Goal: Transaction & Acquisition: Obtain resource

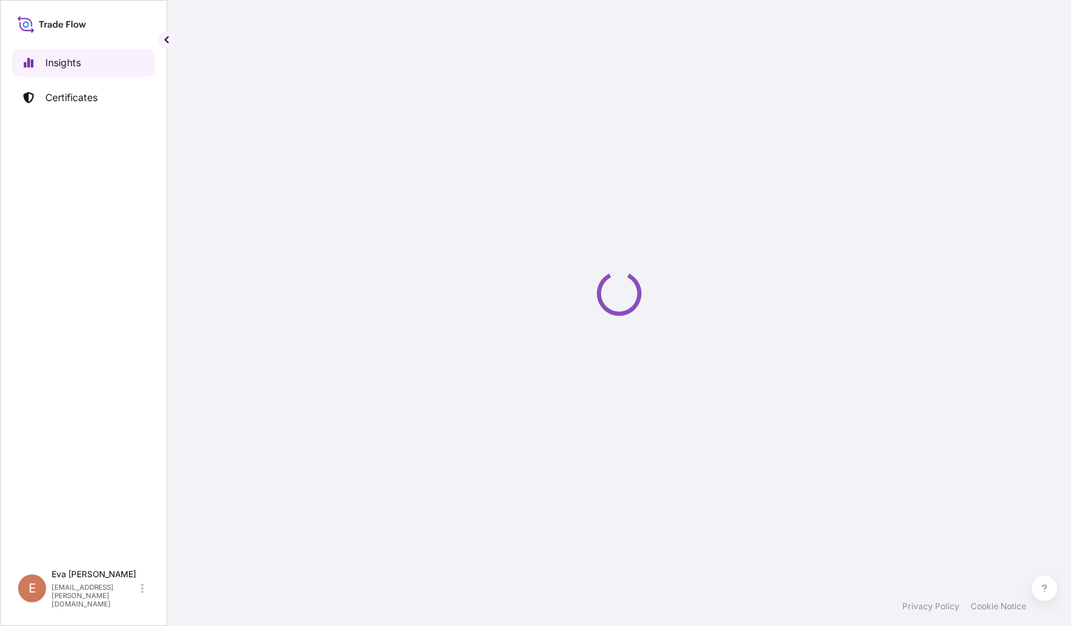
select select "2025"
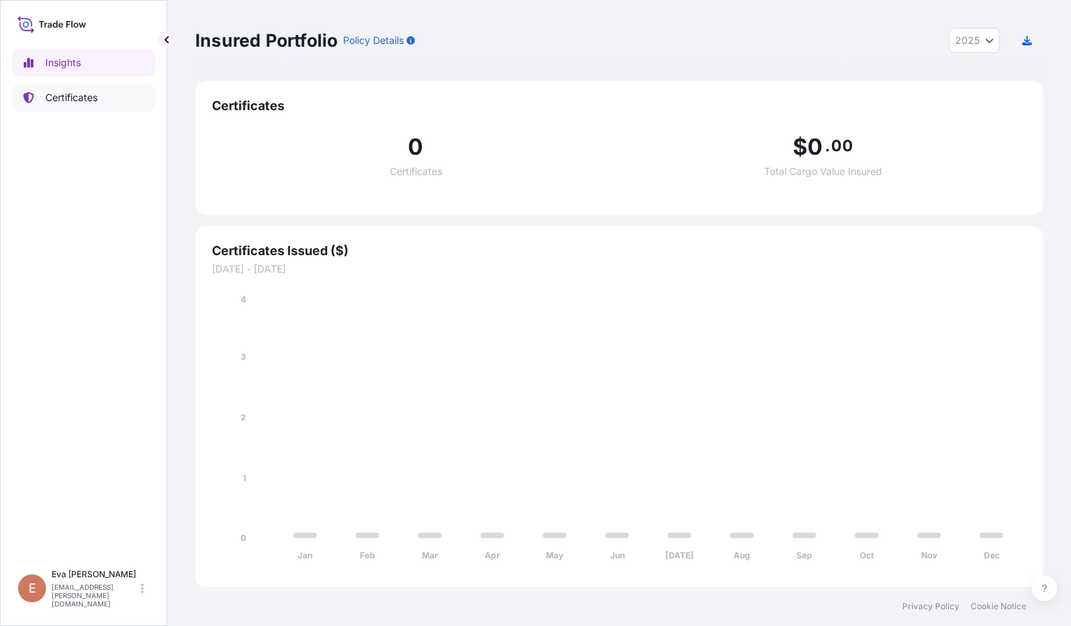
click at [73, 95] on p "Certificates" at bounding box center [71, 98] width 52 height 14
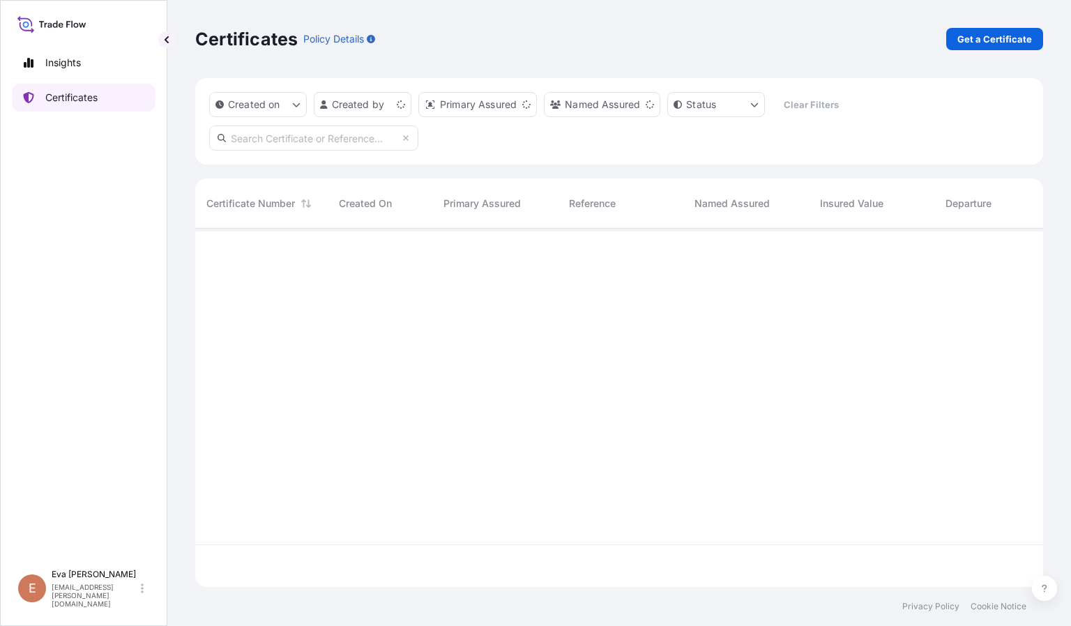
scroll to position [350, 831]
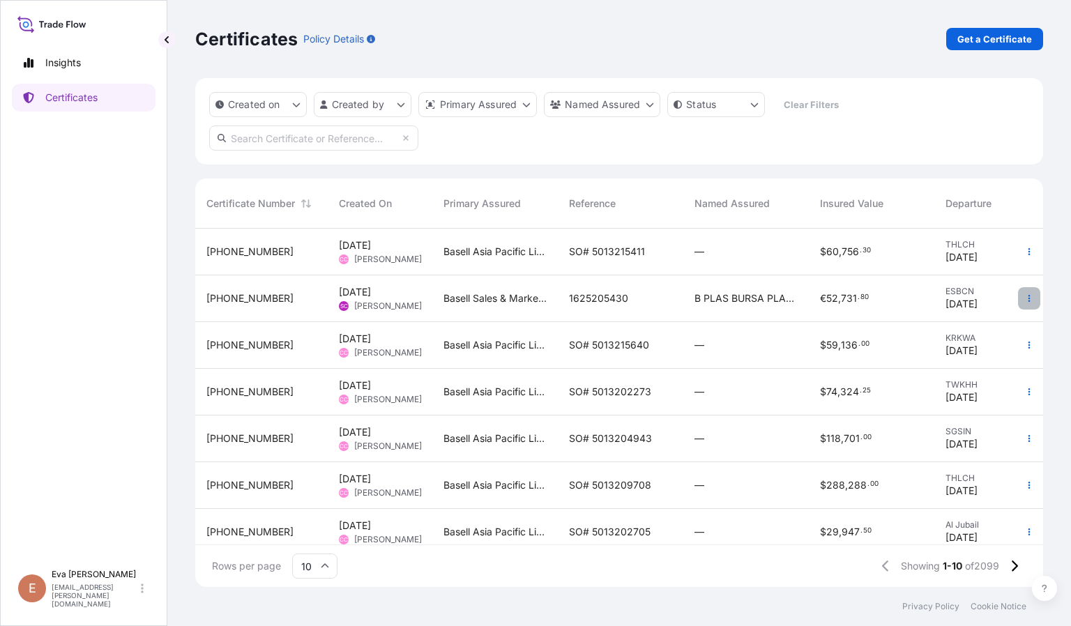
click at [1029, 300] on icon "button" at bounding box center [1030, 298] width 2 height 7
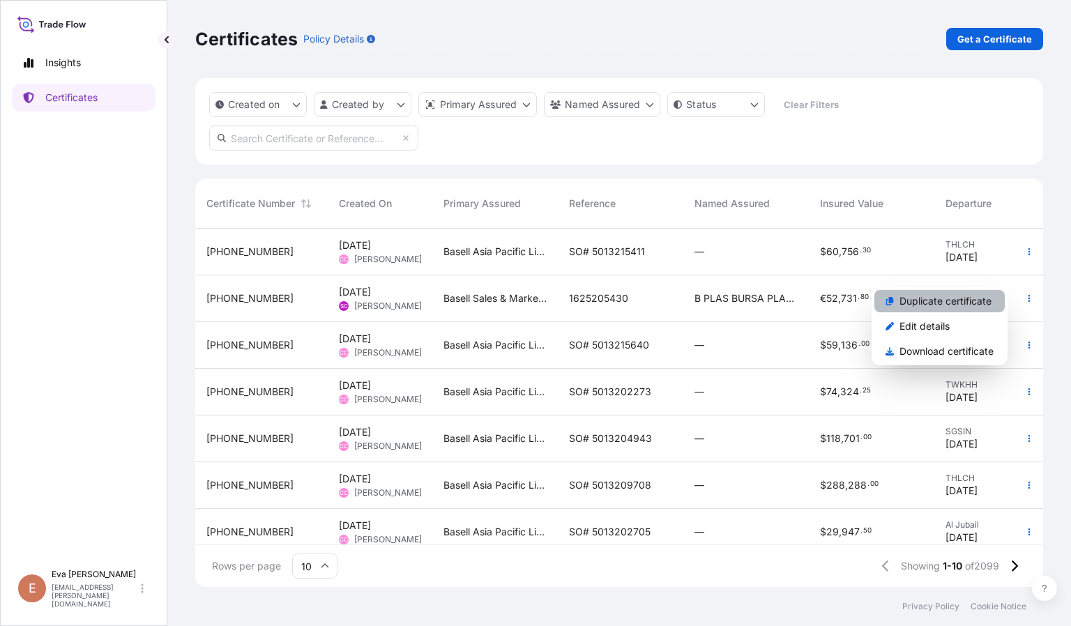
click at [935, 293] on link "Duplicate certificate" at bounding box center [940, 301] width 130 height 22
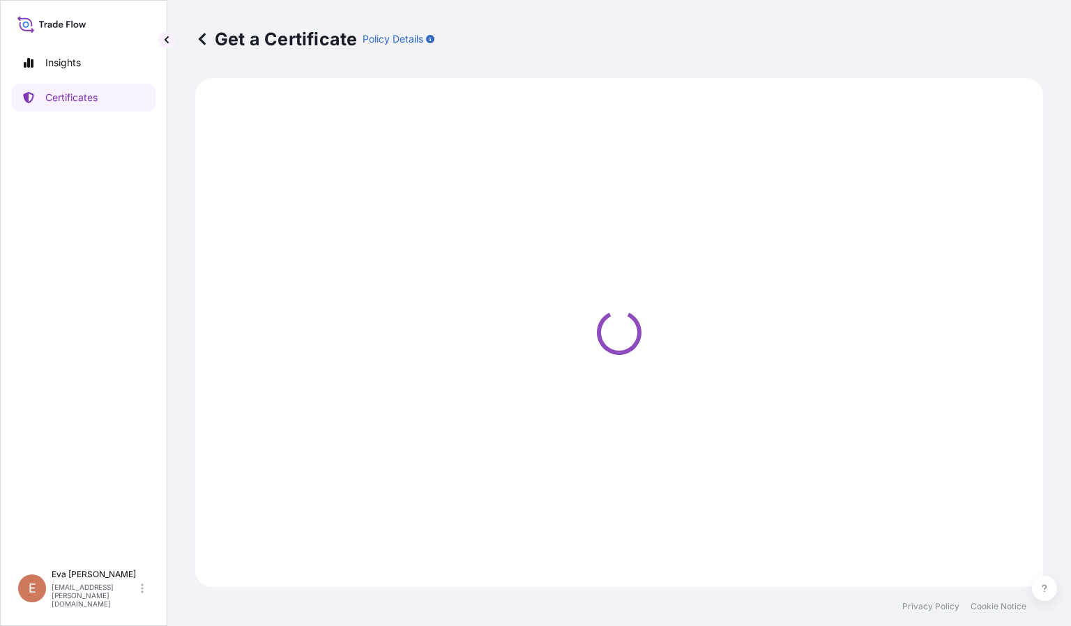
select select "Sea"
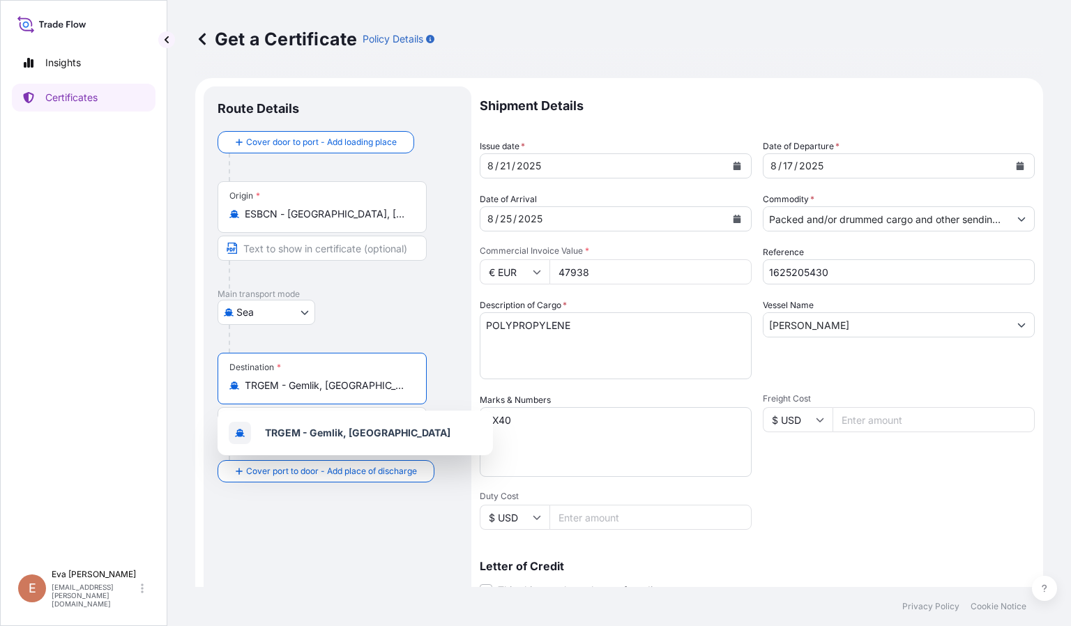
drag, startPoint x: 367, startPoint y: 392, endPoint x: 190, endPoint y: 375, distance: 177.2
click at [190, 375] on div "Get a Certificate Policy Details Route Details Cover door to port - Add loading…" at bounding box center [619, 293] width 904 height 587
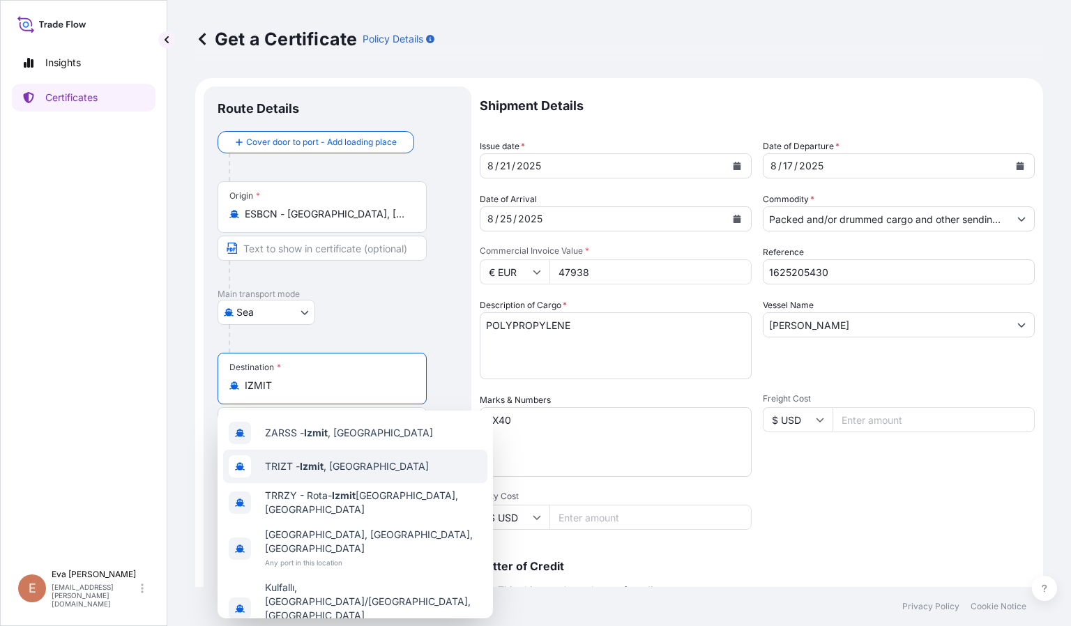
click at [289, 463] on span "TRIZT - Izmit , Turkey" at bounding box center [347, 467] width 164 height 14
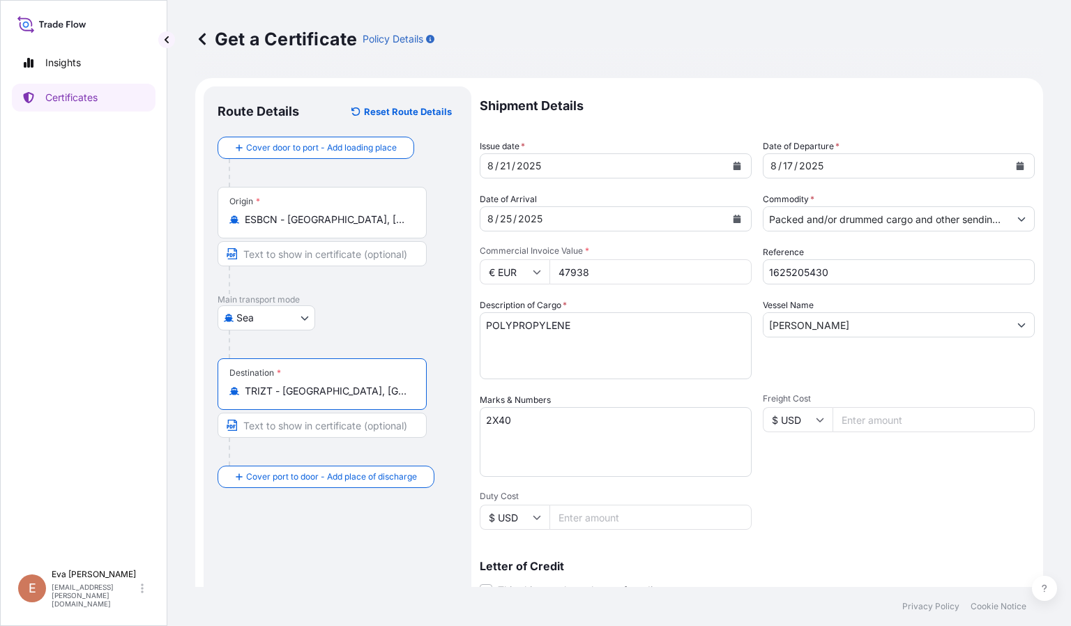
type input "TRIZT - Izmit, Turkey"
click at [734, 169] on icon "Calendar" at bounding box center [738, 166] width 8 height 8
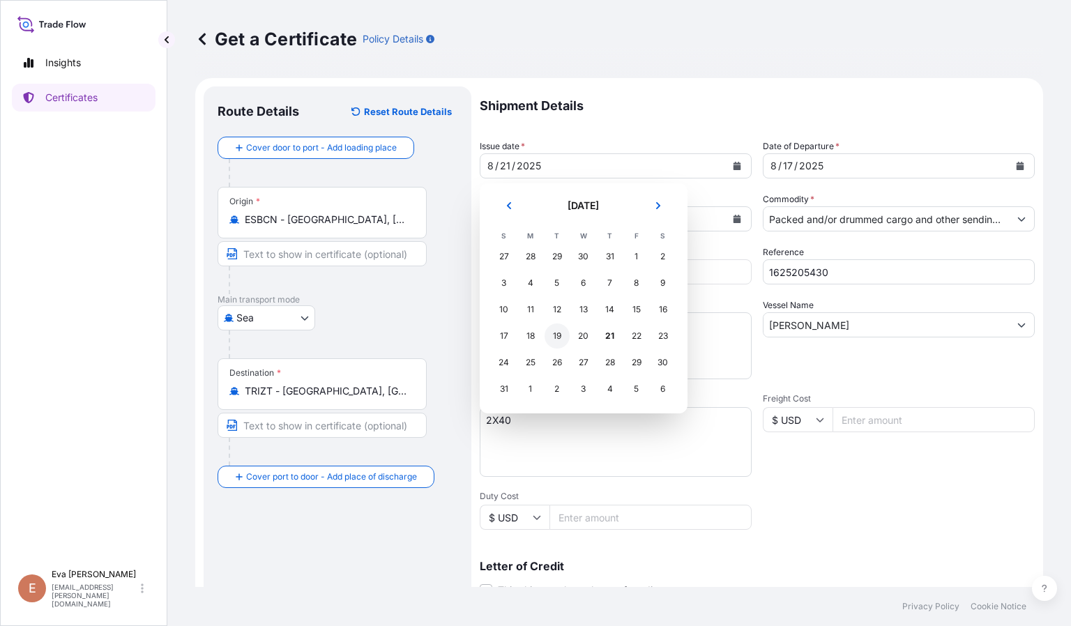
click at [561, 335] on div "19" at bounding box center [557, 336] width 25 height 25
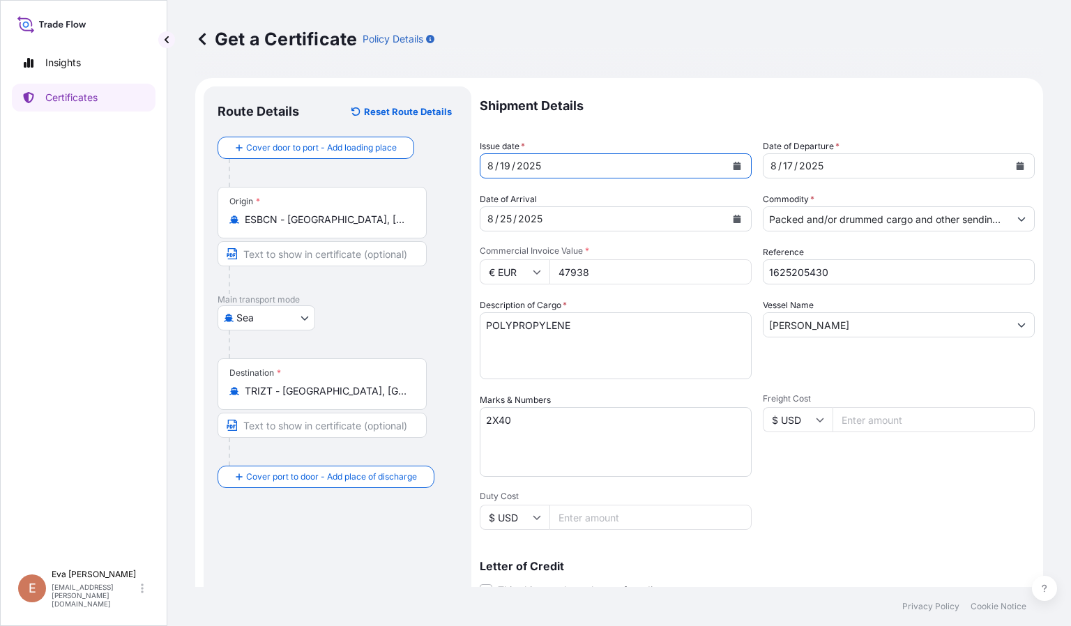
click at [877, 165] on div "8 / 17 / 2025" at bounding box center [886, 165] width 245 height 25
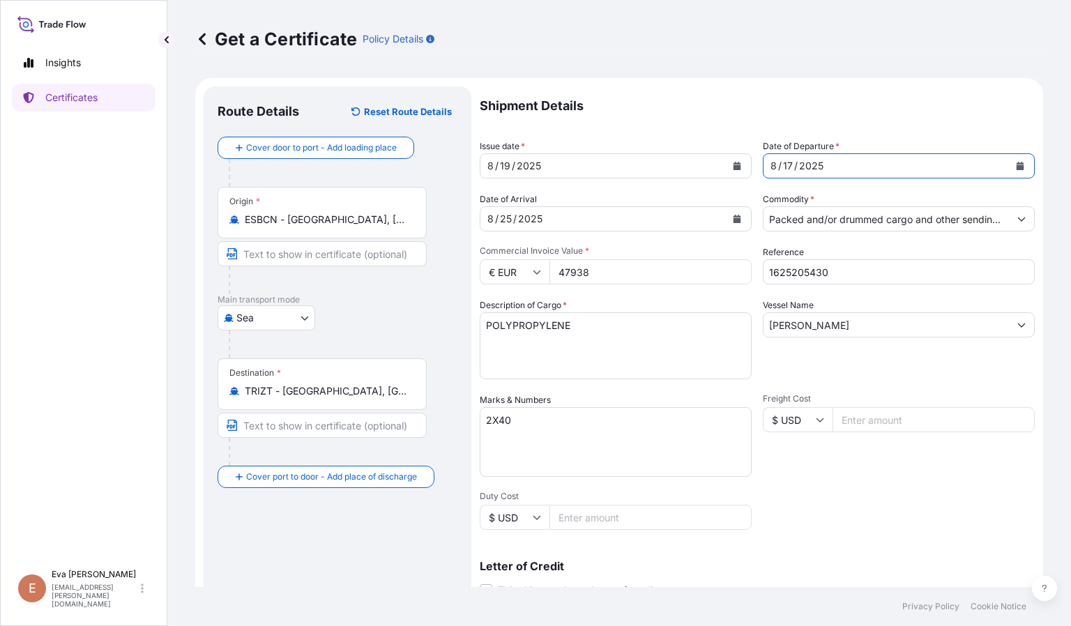
click at [1017, 168] on icon "Calendar" at bounding box center [1021, 166] width 8 height 8
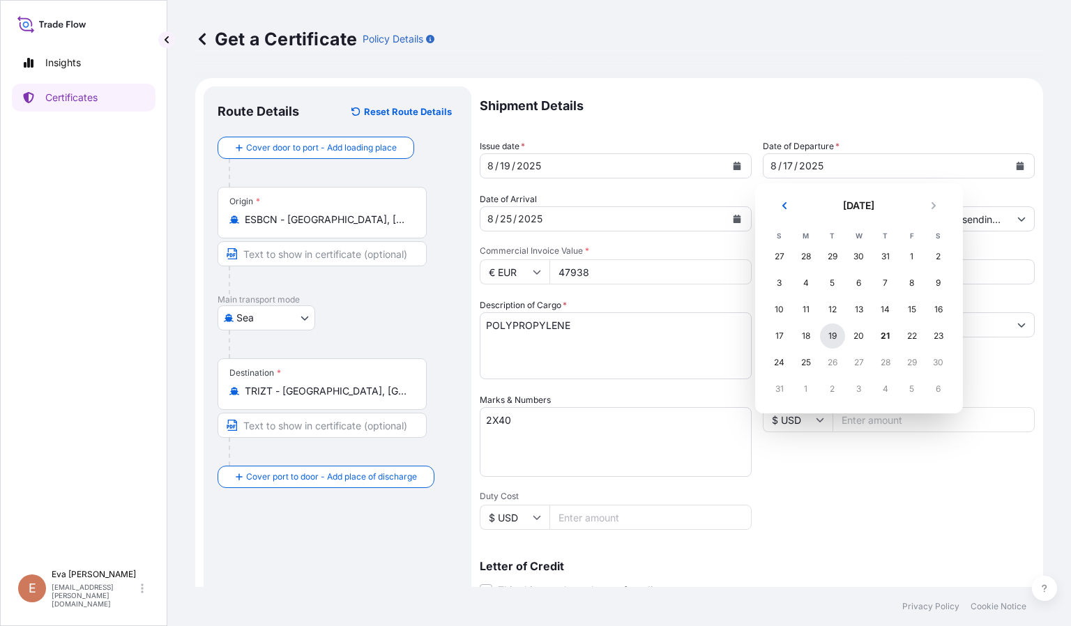
click at [833, 335] on div "19" at bounding box center [832, 336] width 25 height 25
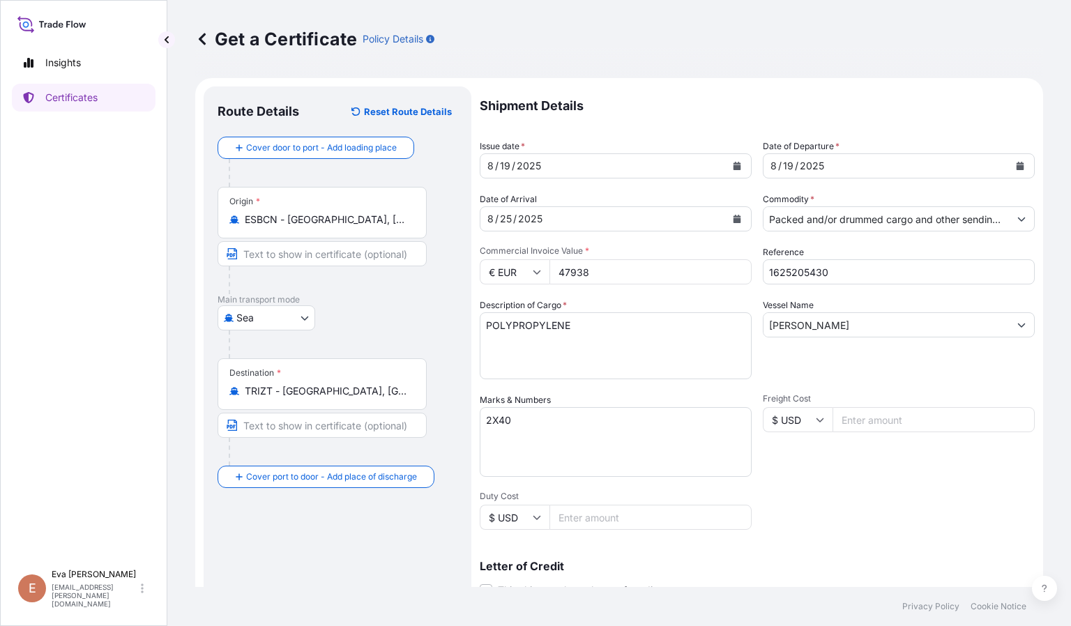
drag, startPoint x: 660, startPoint y: 269, endPoint x: 433, endPoint y: 243, distance: 228.0
click at [433, 243] on form "Route Details Reset Route Details Cover door to port - Add loading place Place …" at bounding box center [619, 438] width 848 height 720
click at [733, 220] on icon "Calendar" at bounding box center [737, 219] width 8 height 8
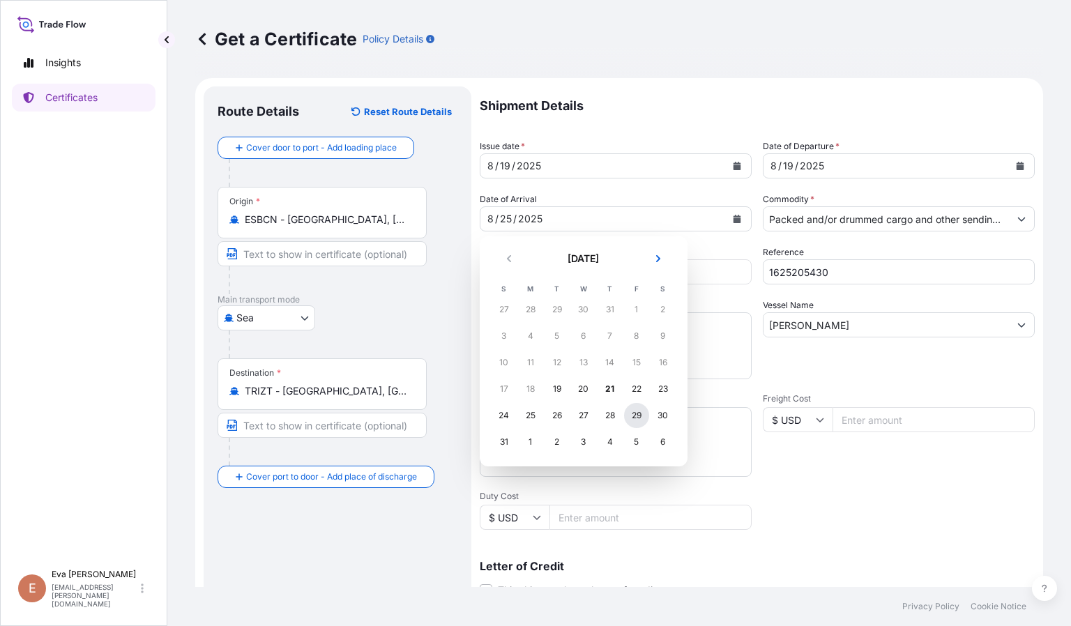
click at [639, 418] on div "29" at bounding box center [636, 415] width 25 height 25
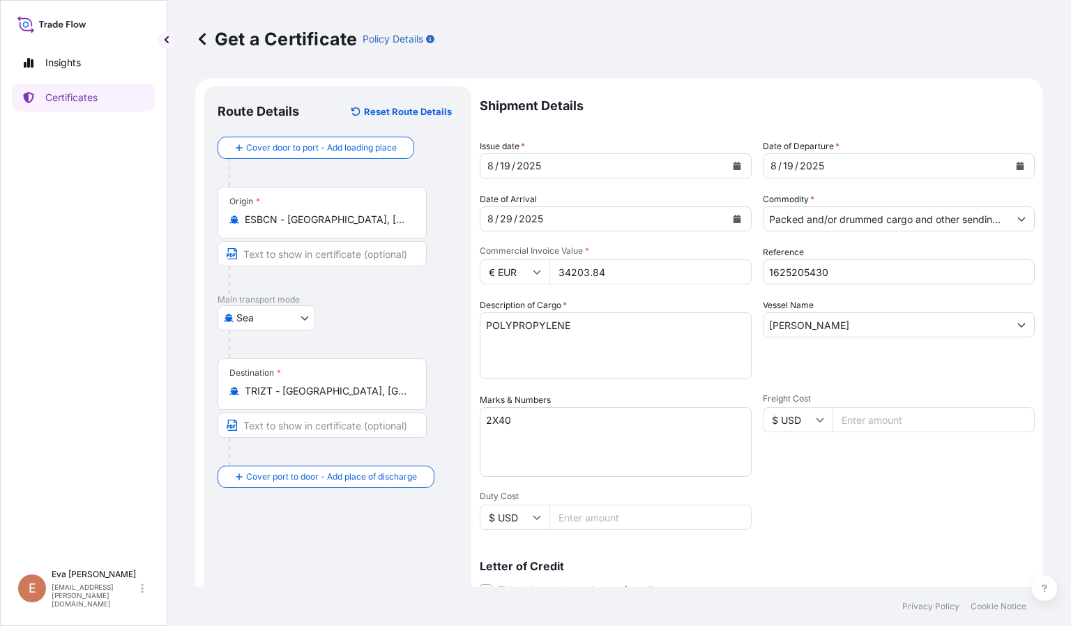
type input "34203.84"
click at [835, 268] on input "1625205430" at bounding box center [899, 271] width 272 height 25
type input "1625203500"
drag, startPoint x: 848, startPoint y: 322, endPoint x: 551, endPoint y: 239, distance: 308.7
click at [551, 239] on div "Shipment Details Issue date * 8 / 19 / 2025 Date of Departure * 8 / 19 / 2025 D…" at bounding box center [757, 418] width 555 height 665
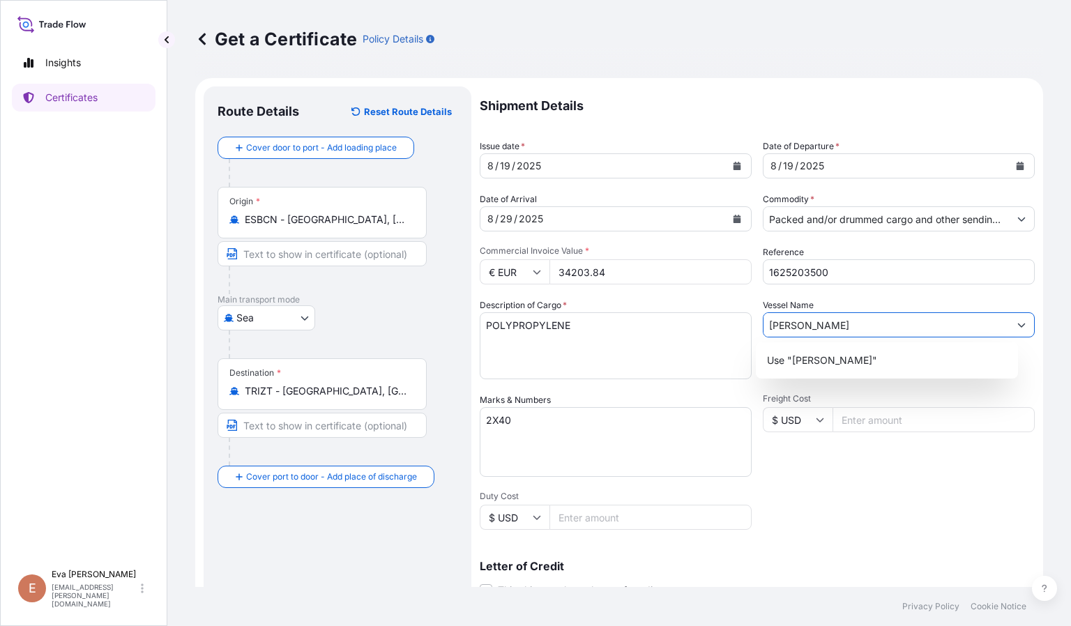
type input "HANSA ROTTENBURG"
drag, startPoint x: 525, startPoint y: 419, endPoint x: 0, endPoint y: 312, distance: 536.0
click at [0, 312] on div "Insights Certificates E Eva Saenz eva.saenz@bdpint.com Get a Certificate Policy…" at bounding box center [535, 313] width 1071 height 626
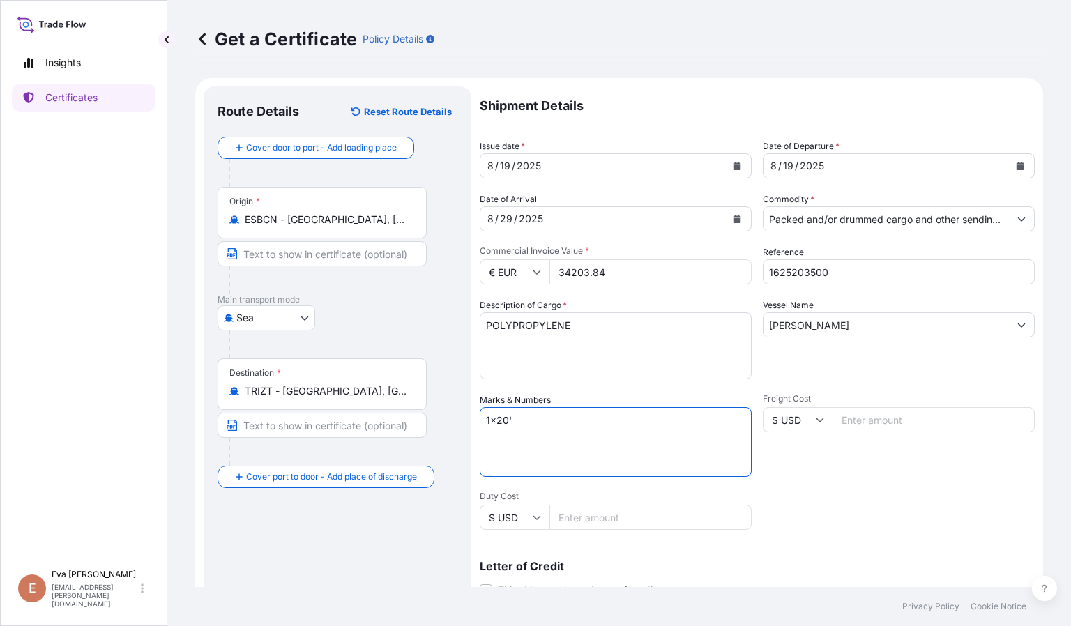
scroll to position [210, 0]
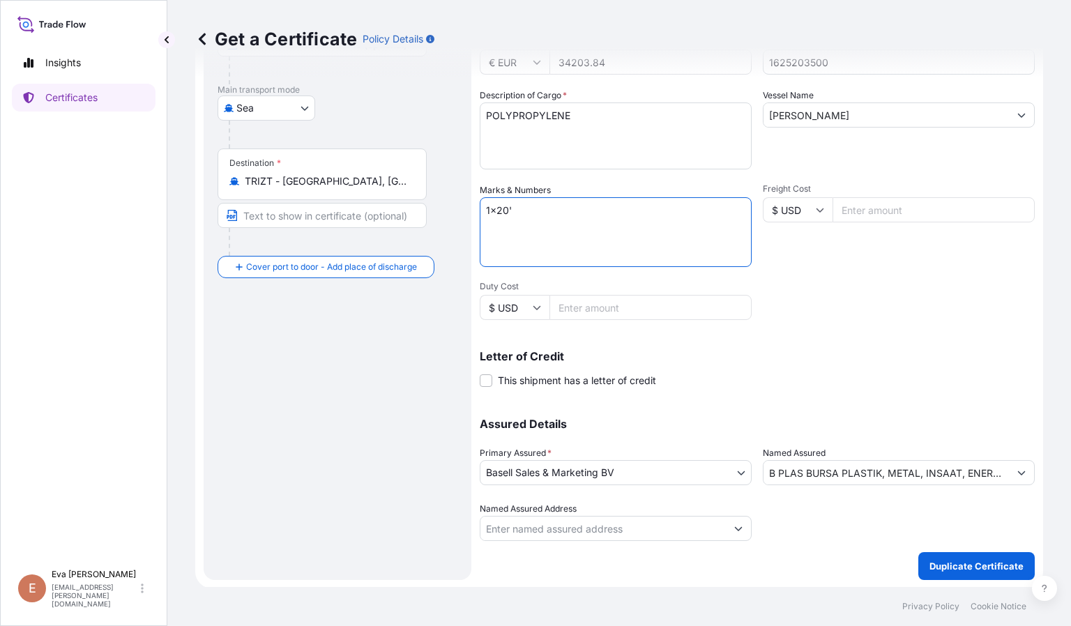
type textarea "1x20'"
click at [1009, 471] on button "Show suggestions" at bounding box center [1021, 472] width 25 height 25
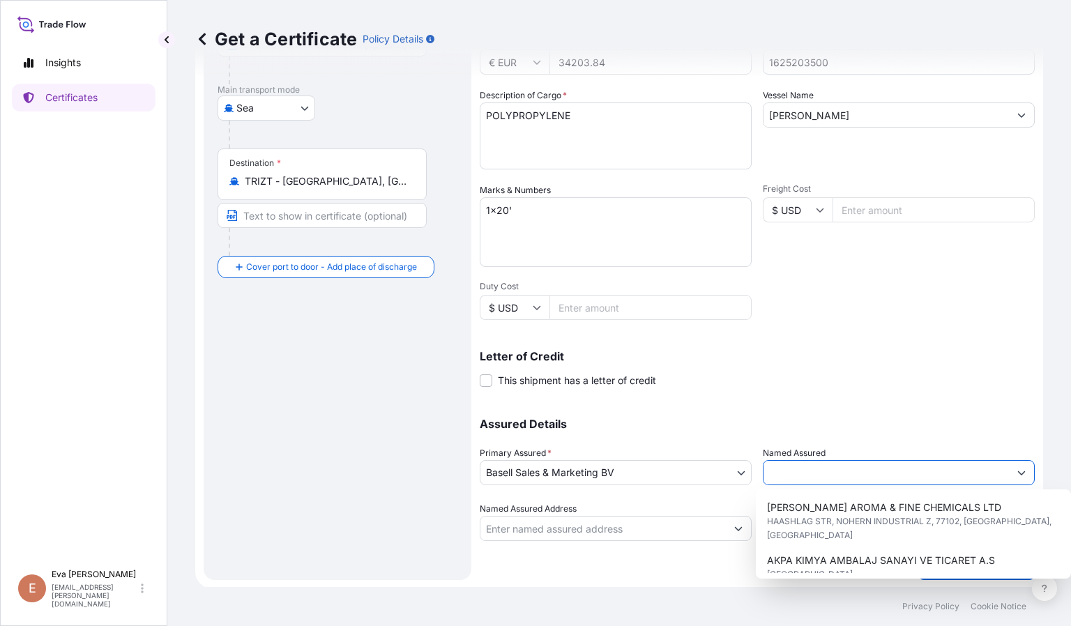
click at [824, 464] on input "B PLAS BURSA PLASTIK, METAL, INSAAT, ENERJI, MADENCILIK, JEOTERMAL TURIZM SIVIL…" at bounding box center [886, 472] width 245 height 25
drag, startPoint x: 992, startPoint y: 469, endPoint x: 643, endPoint y: 425, distance: 351.6
click at [643, 425] on div "Assured Details Primary Assured * Basell Sales & Marketing BV Basell Poliolefin…" at bounding box center [757, 471] width 555 height 139
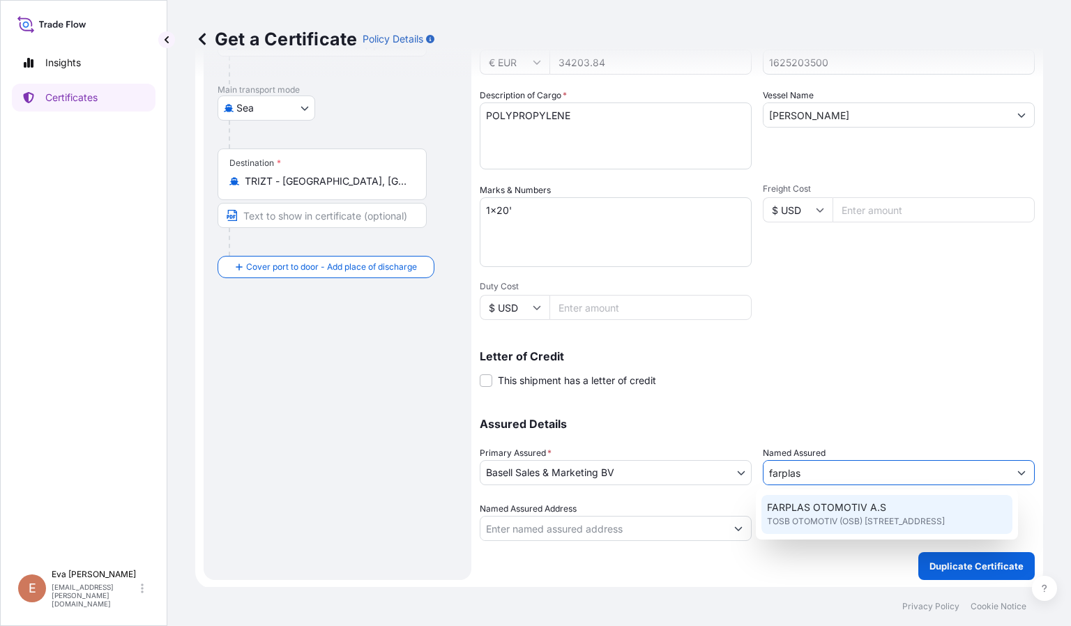
click at [854, 515] on span "TOSB OTOMOTIV (OSB) MAH.3.CAD NO:11/2, 41420, CAYIROVA, Türkiye" at bounding box center [856, 522] width 178 height 14
type input "FARPLAS OTOMOTIV A.S"
type input "TOSB OTOMOTIV (OSB) MAH.3.CAD NO:11/2"
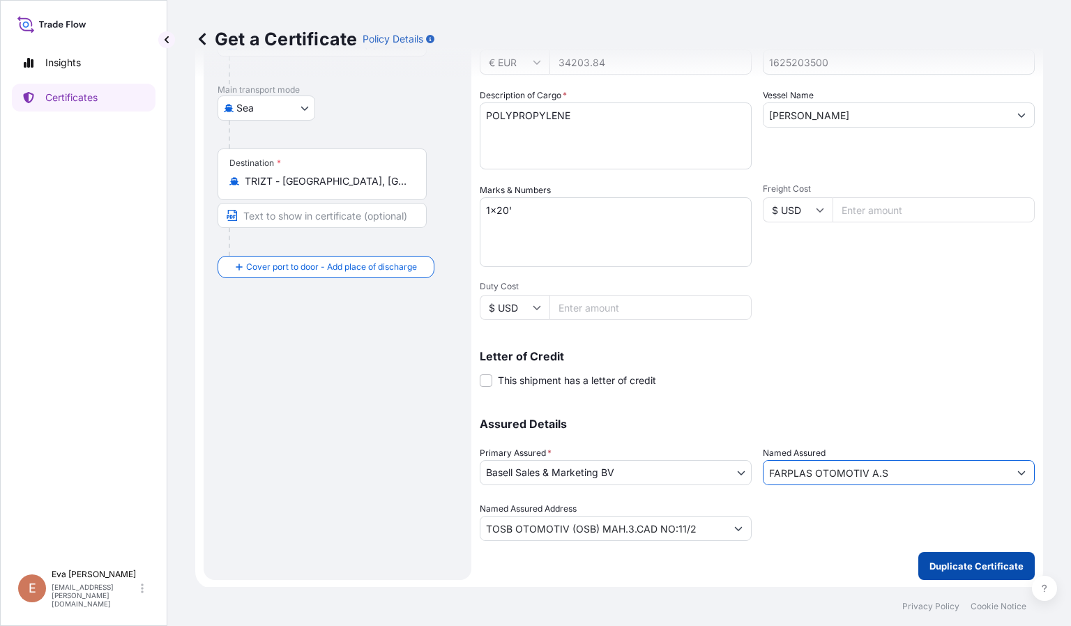
type input "FARPLAS OTOMOTIV A.S"
click at [967, 571] on p "Duplicate Certificate" at bounding box center [977, 566] width 94 height 14
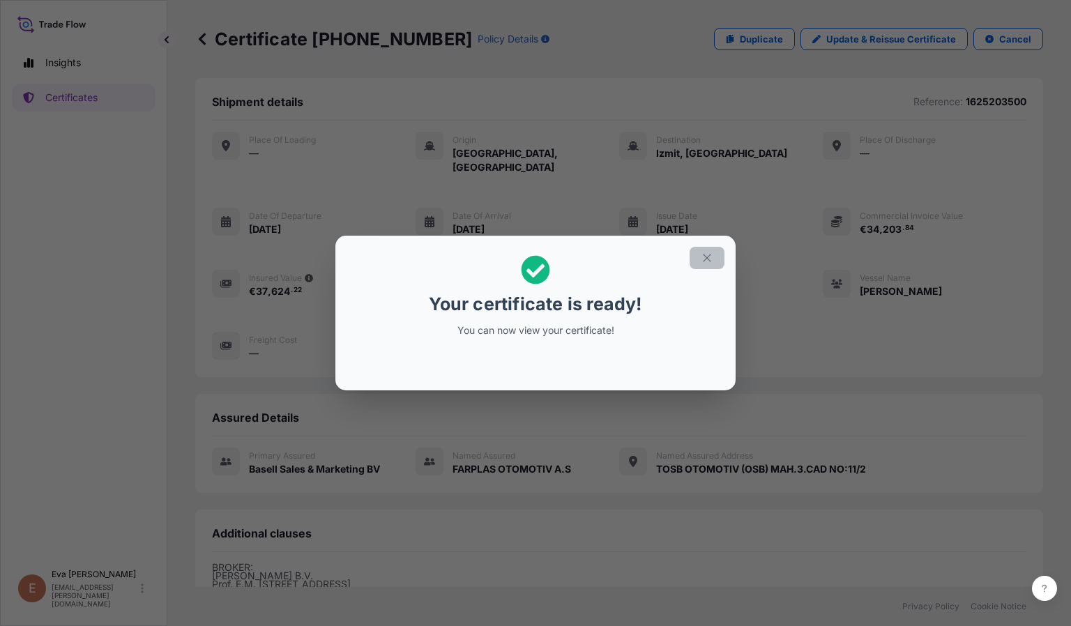
click at [710, 262] on icon "button" at bounding box center [707, 259] width 8 height 8
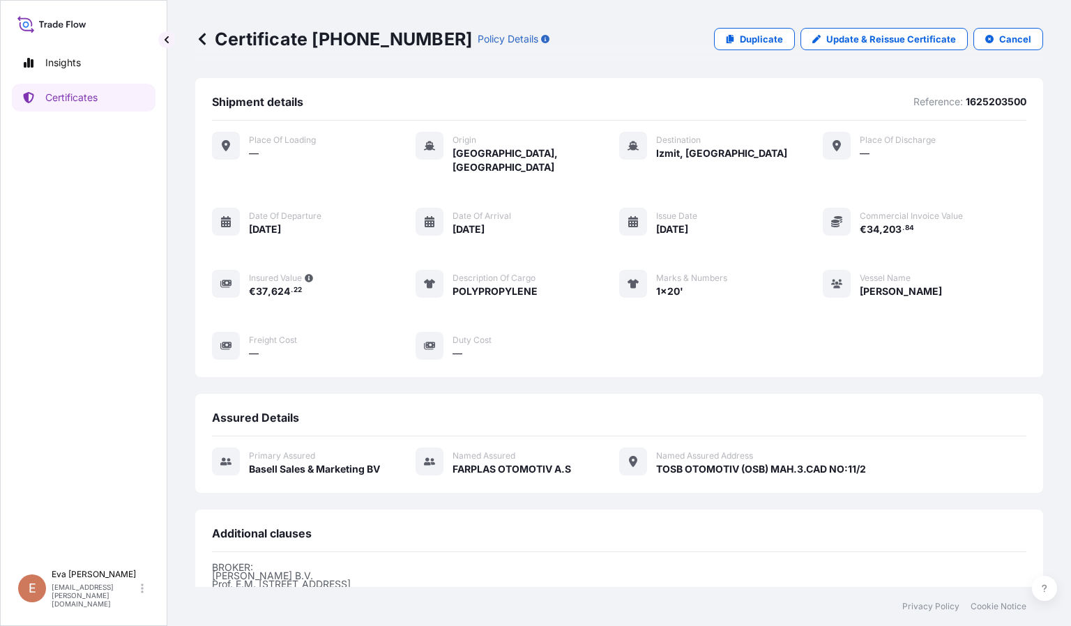
scroll to position [182, 0]
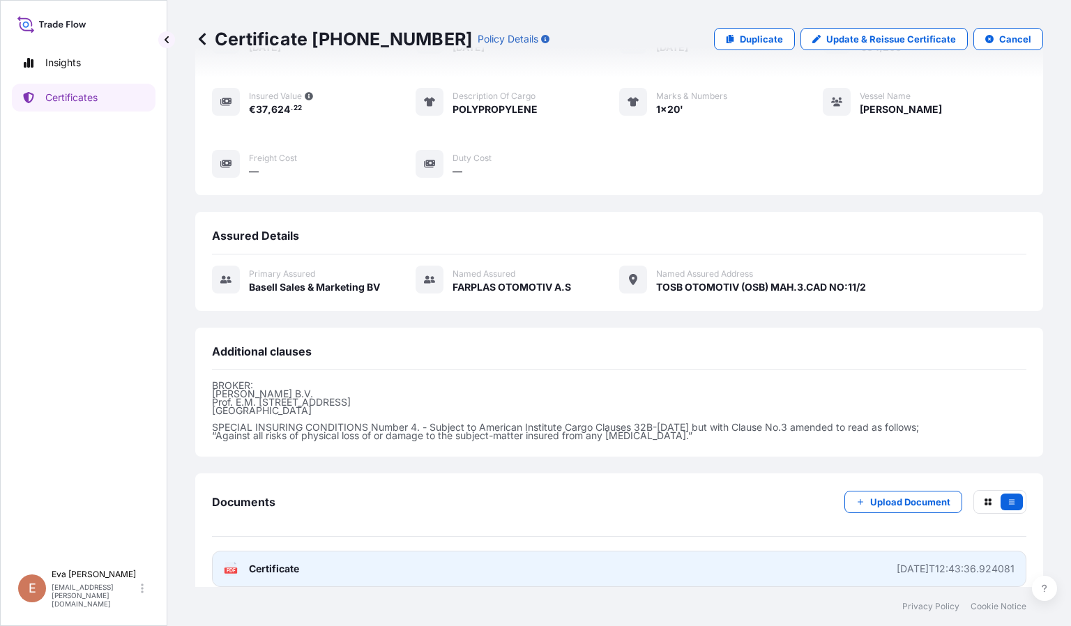
click at [225, 568] on rect at bounding box center [231, 571] width 13 height 6
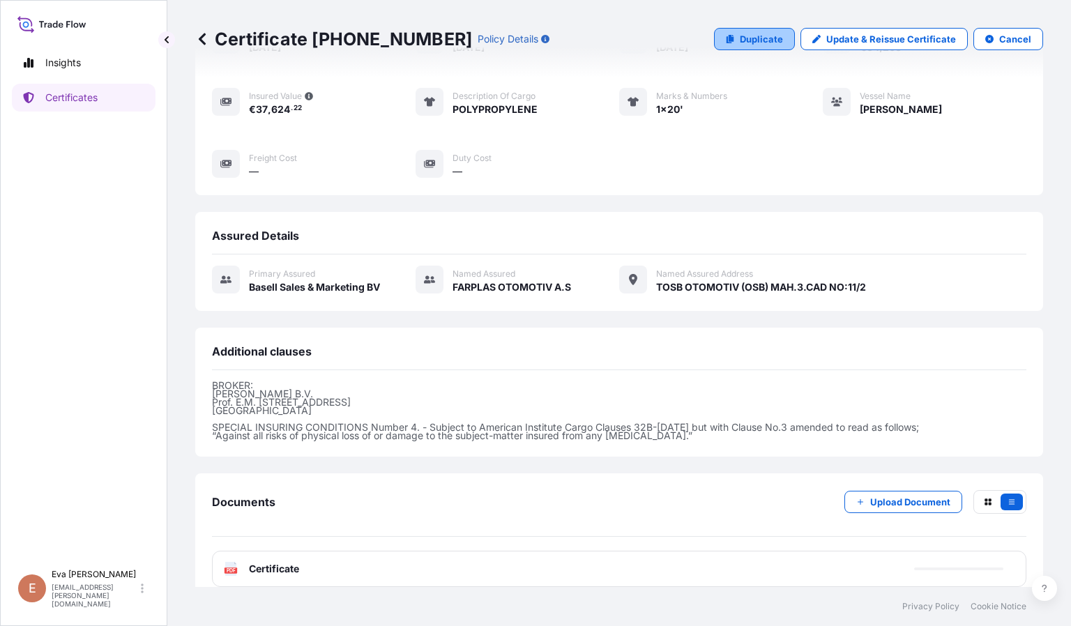
click at [759, 38] on p "Duplicate" at bounding box center [761, 39] width 43 height 14
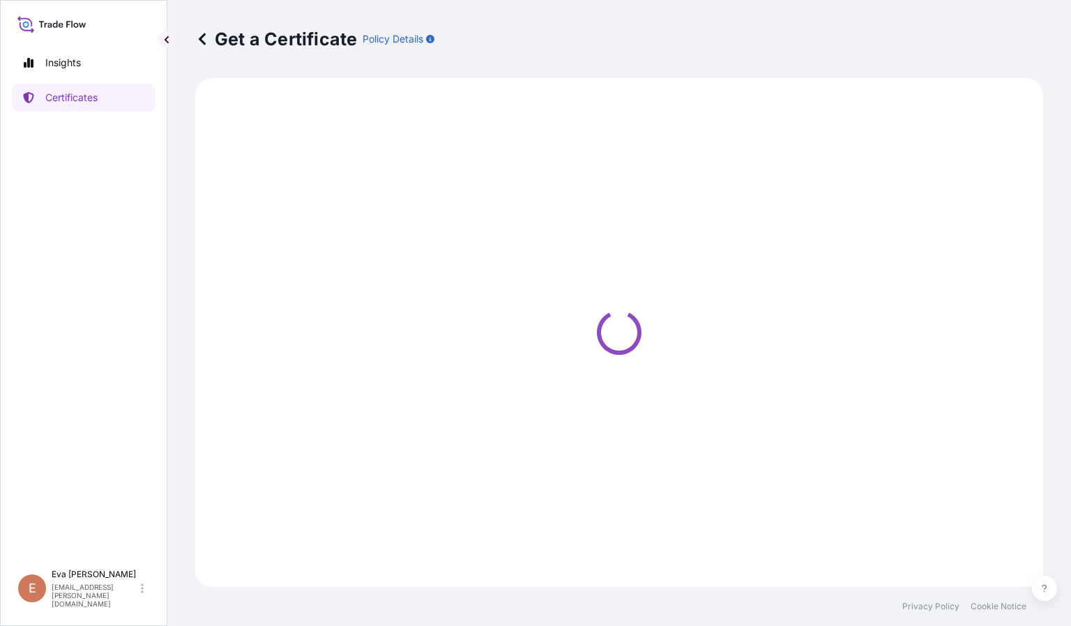
select select "Sea"
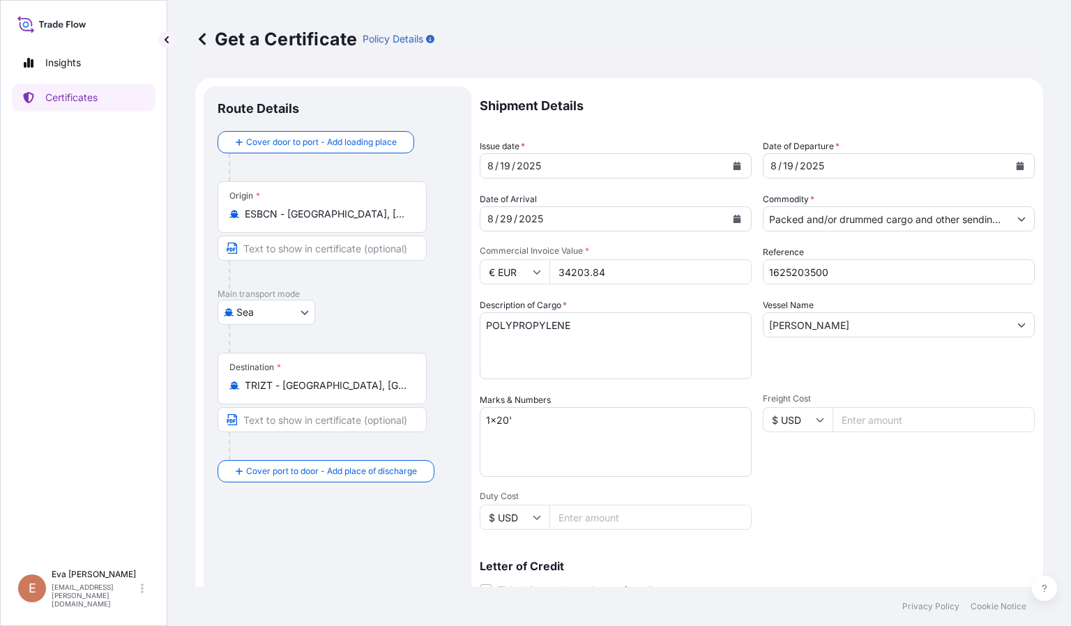
click at [866, 277] on input "1625203500" at bounding box center [899, 271] width 272 height 25
type input "1625203212"
drag, startPoint x: 619, startPoint y: 271, endPoint x: 462, endPoint y: 262, distance: 157.2
click at [462, 262] on form "Route Details Cover door to port - Add loading place Place of loading Road / In…" at bounding box center [619, 438] width 848 height 720
drag, startPoint x: 619, startPoint y: 274, endPoint x: 480, endPoint y: 260, distance: 140.2
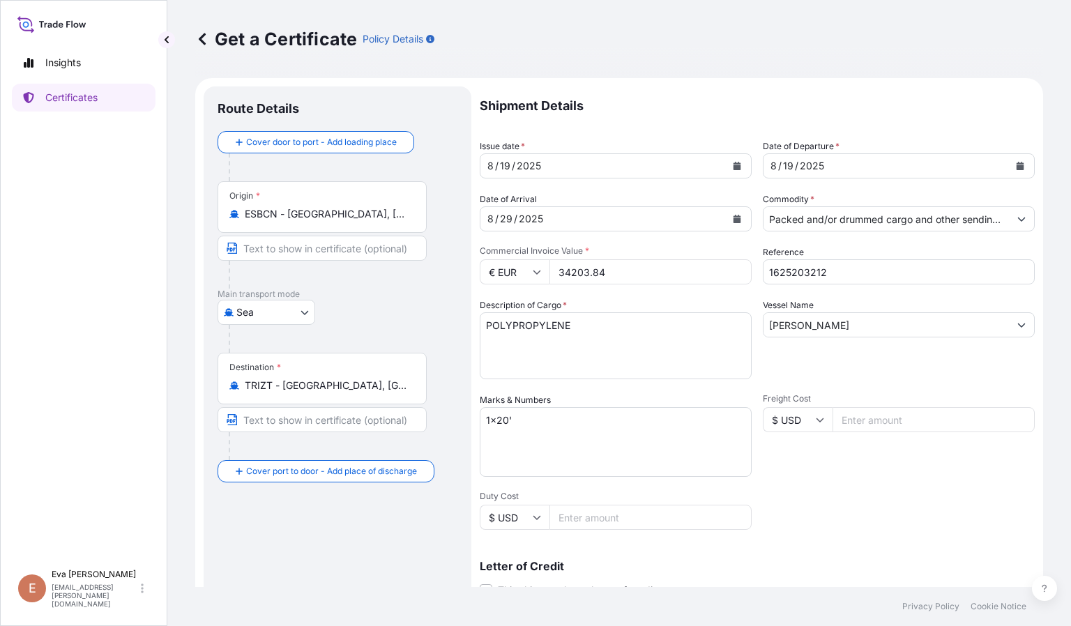
click at [480, 260] on div "€ EUR 34203.84" at bounding box center [616, 271] width 272 height 25
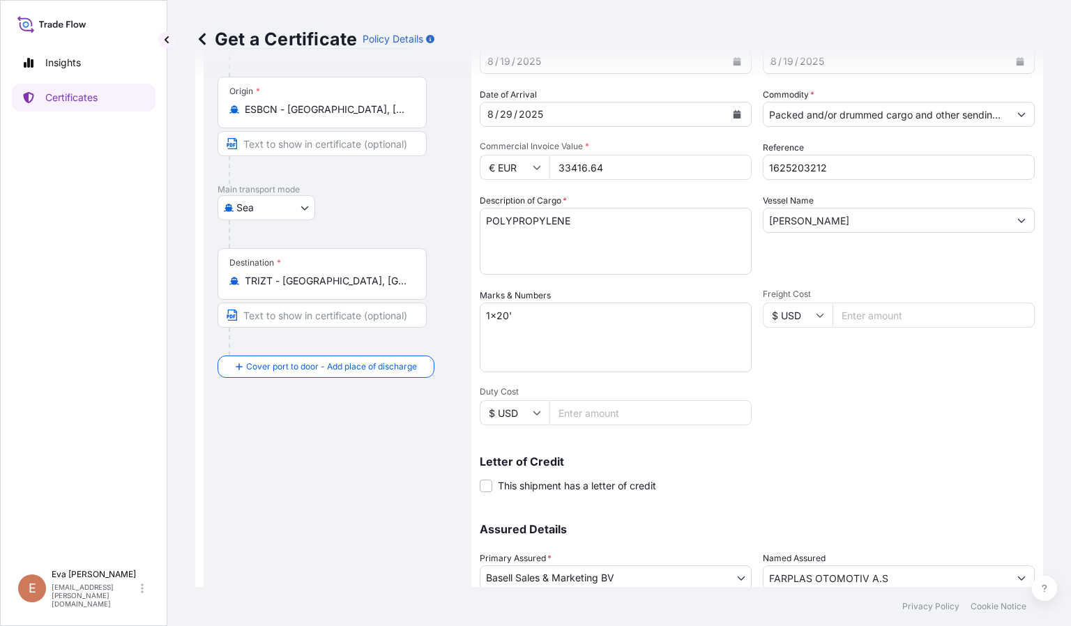
scroll to position [210, 0]
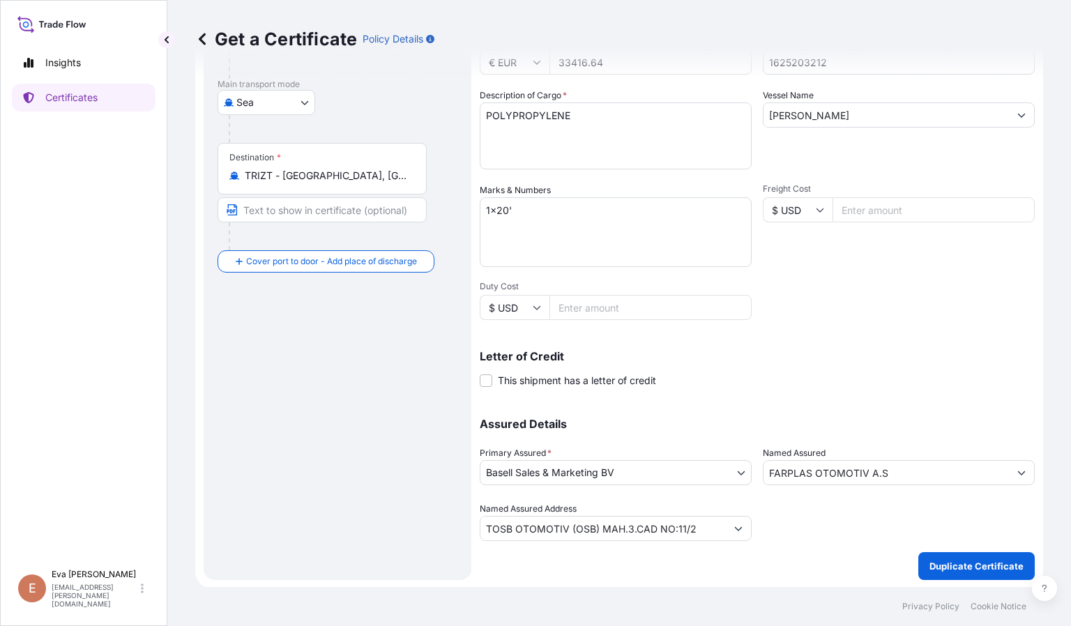
type input "33416.64"
click at [982, 568] on p "Duplicate Certificate" at bounding box center [977, 566] width 94 height 14
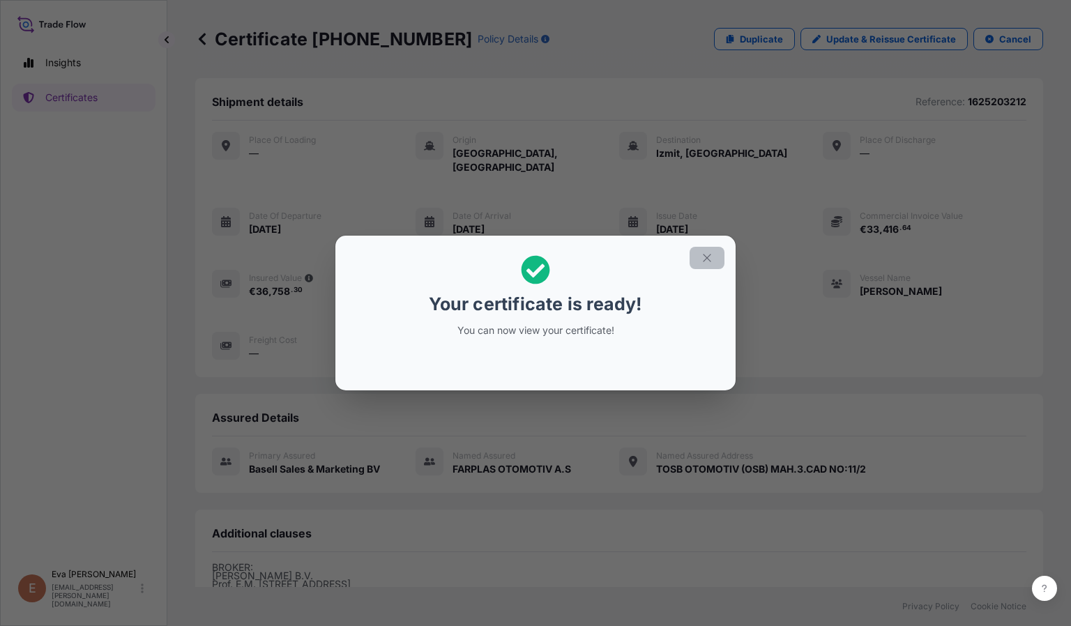
click at [702, 255] on icon "button" at bounding box center [707, 258] width 13 height 13
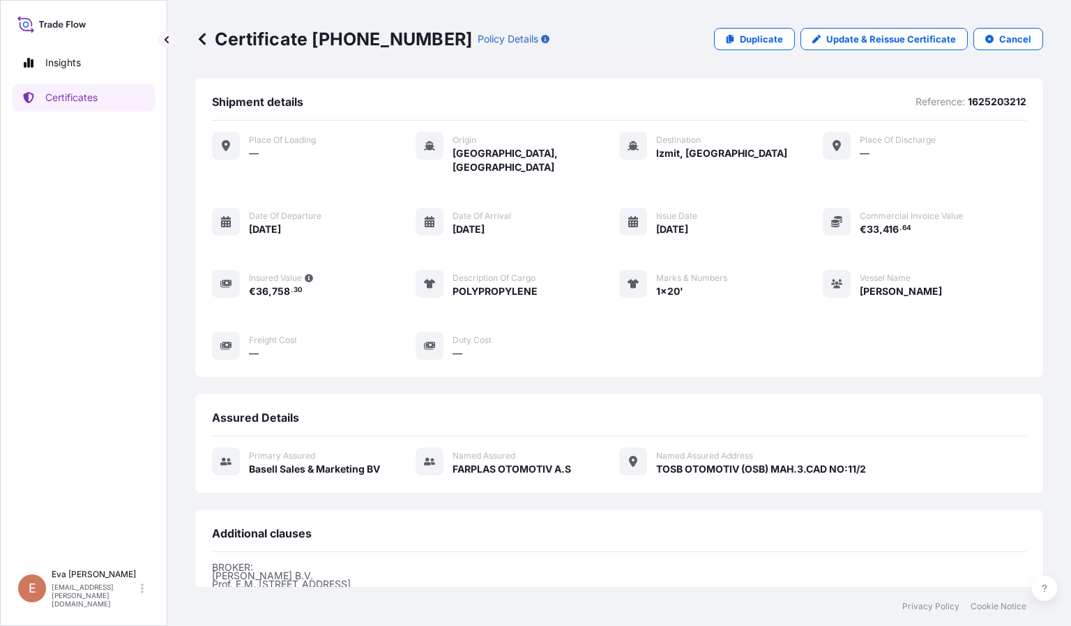
scroll to position [182, 0]
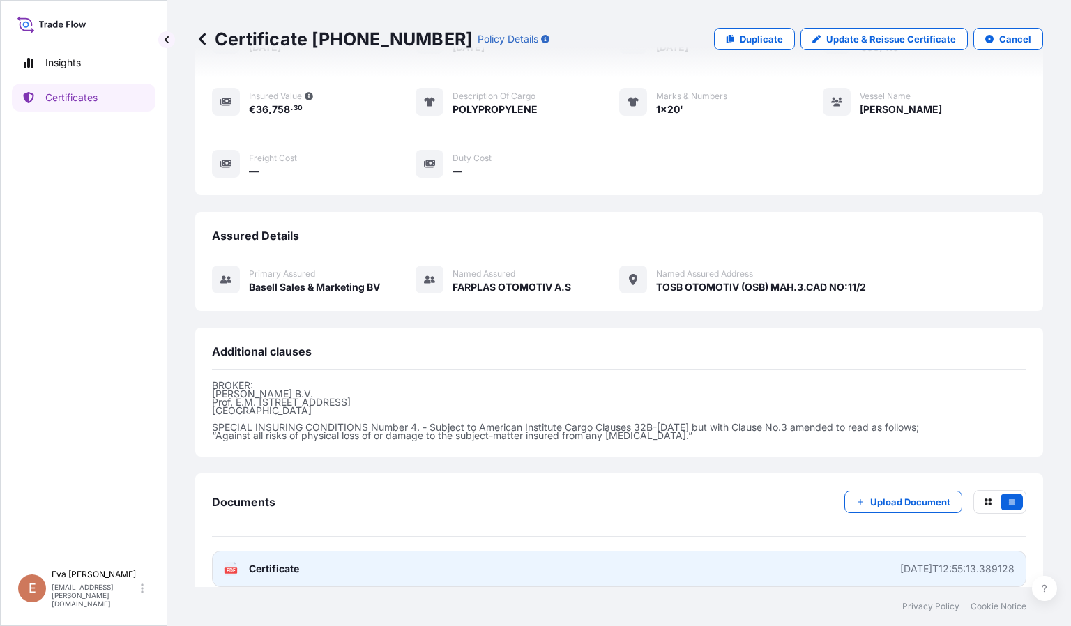
click at [232, 568] on text "PDF" at bounding box center [231, 570] width 9 height 5
